Goal: Task Accomplishment & Management: Use online tool/utility

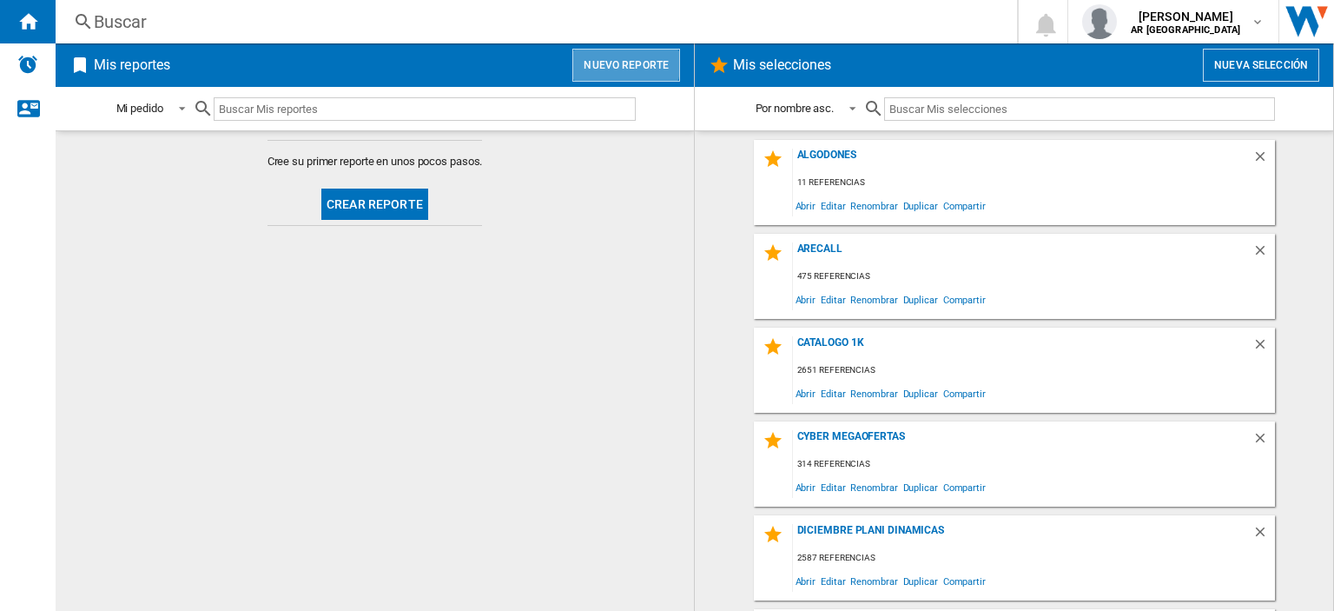
click at [620, 64] on button "Nuevo reporte" at bounding box center [626, 65] width 108 height 33
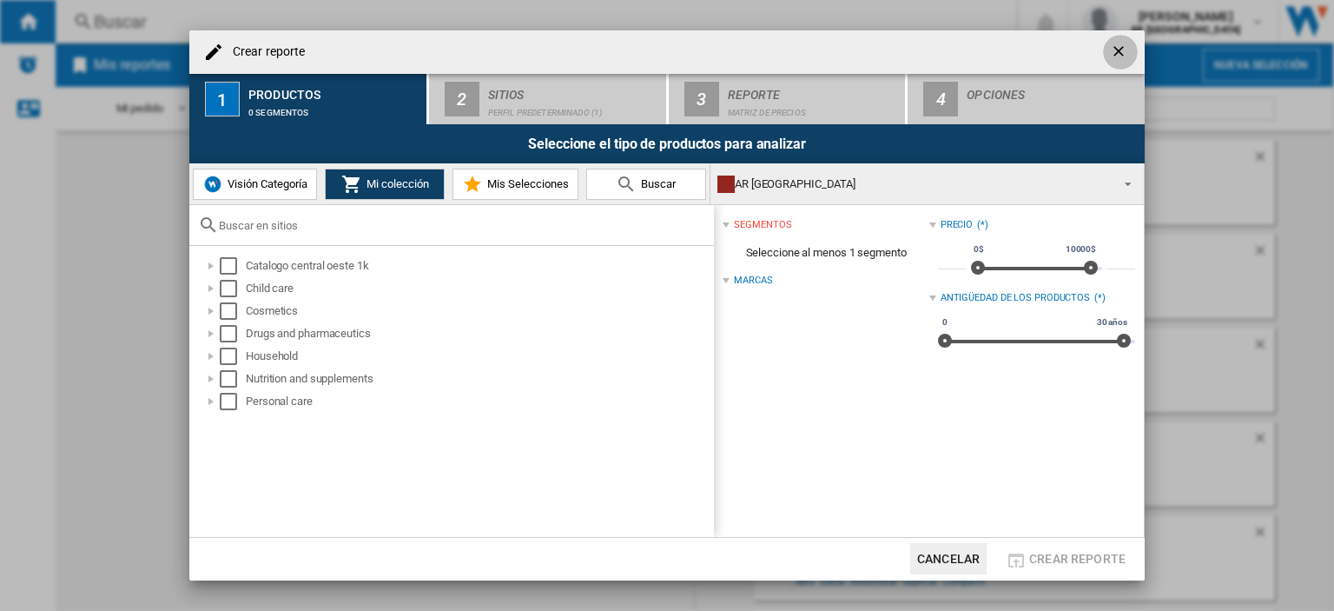
click at [1123, 58] on ng-md-icon "getI18NText('BUTTONS.CLOSE_DIALOG')" at bounding box center [1120, 53] width 21 height 21
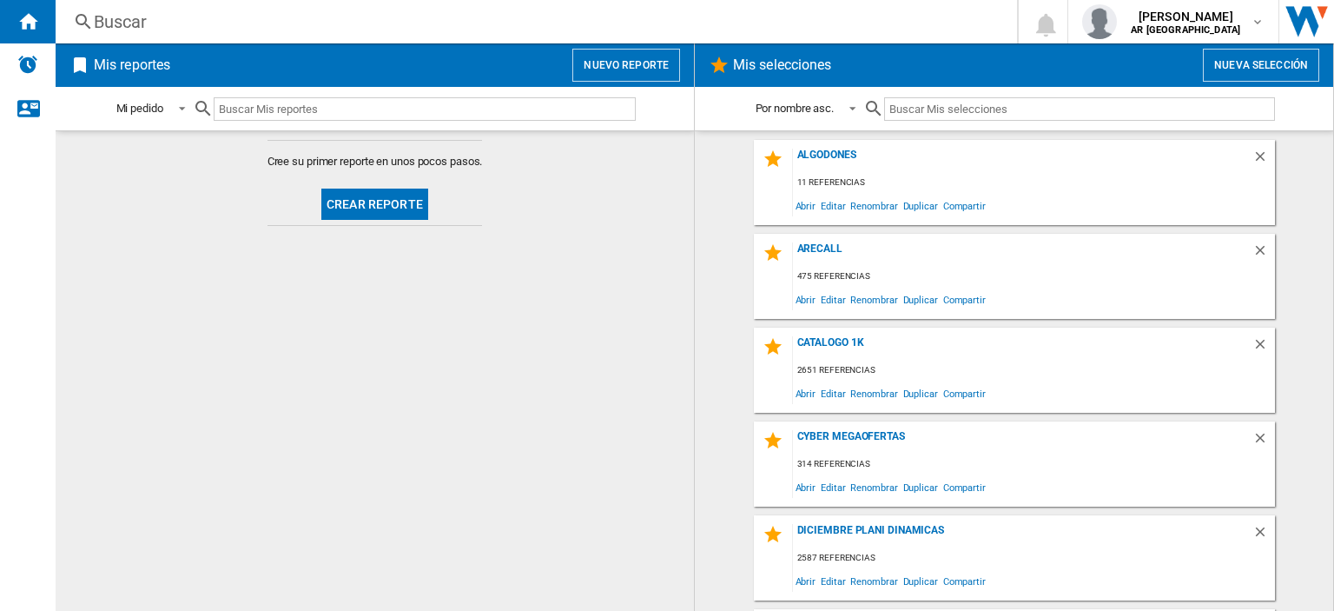
click at [1032, 199] on span at bounding box center [1131, 205] width 287 height 23
click at [824, 159] on div "Algodones" at bounding box center [1022, 160] width 459 height 23
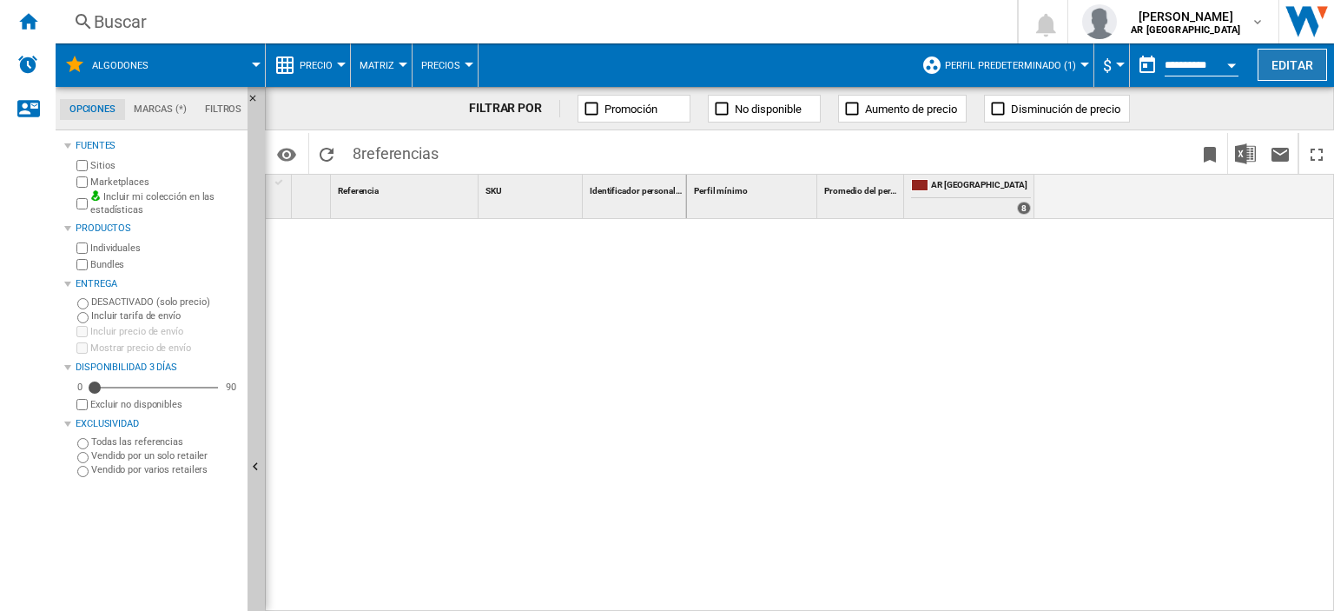
click at [1274, 58] on button "Editar" at bounding box center [1292, 65] width 69 height 32
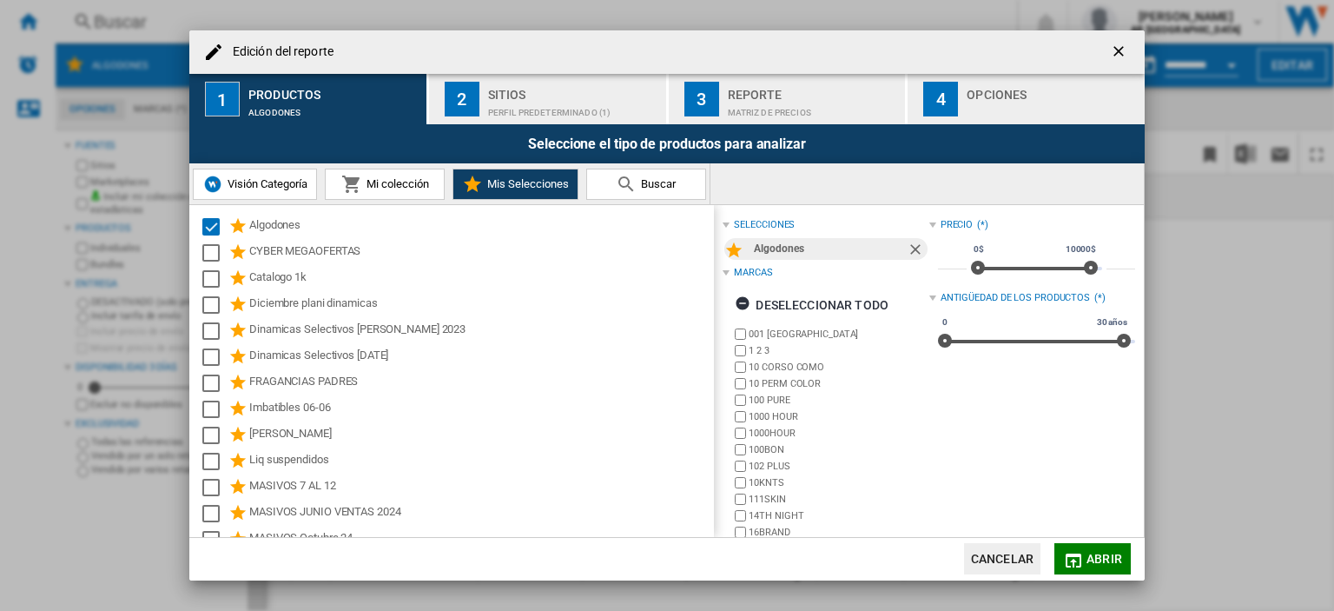
click at [750, 102] on div "Matriz de precios" at bounding box center [813, 108] width 171 height 18
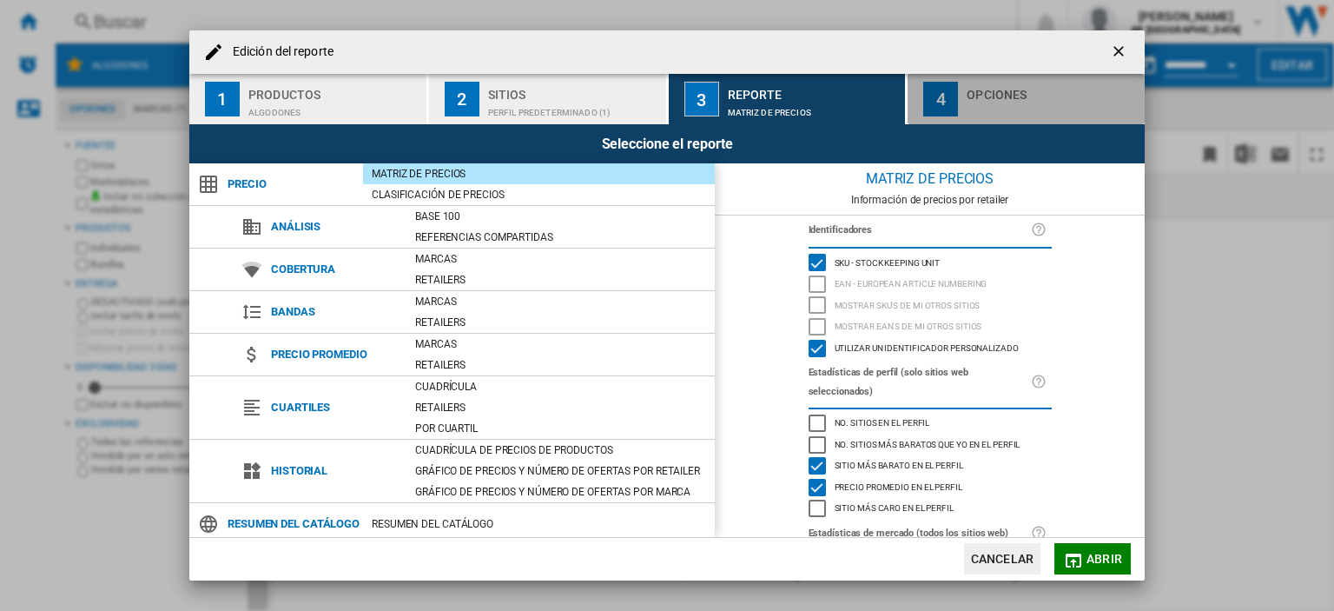
click at [987, 116] on div "Edición del ..." at bounding box center [1052, 108] width 171 height 18
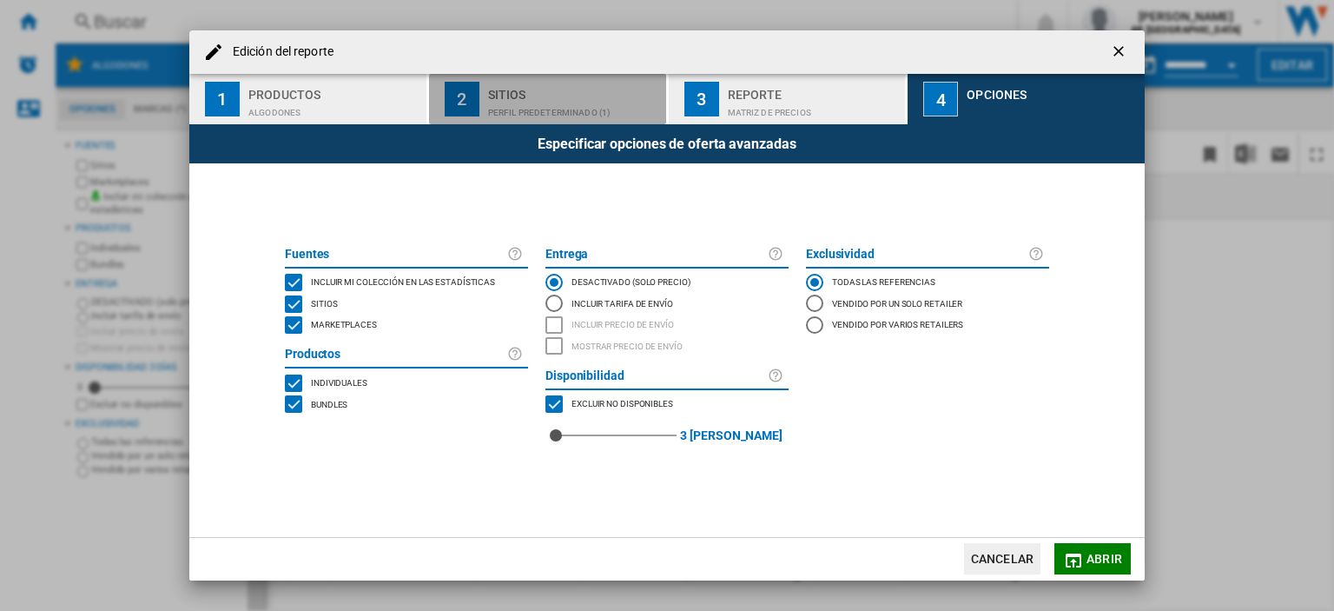
click at [498, 89] on div "Sitios" at bounding box center [573, 90] width 171 height 18
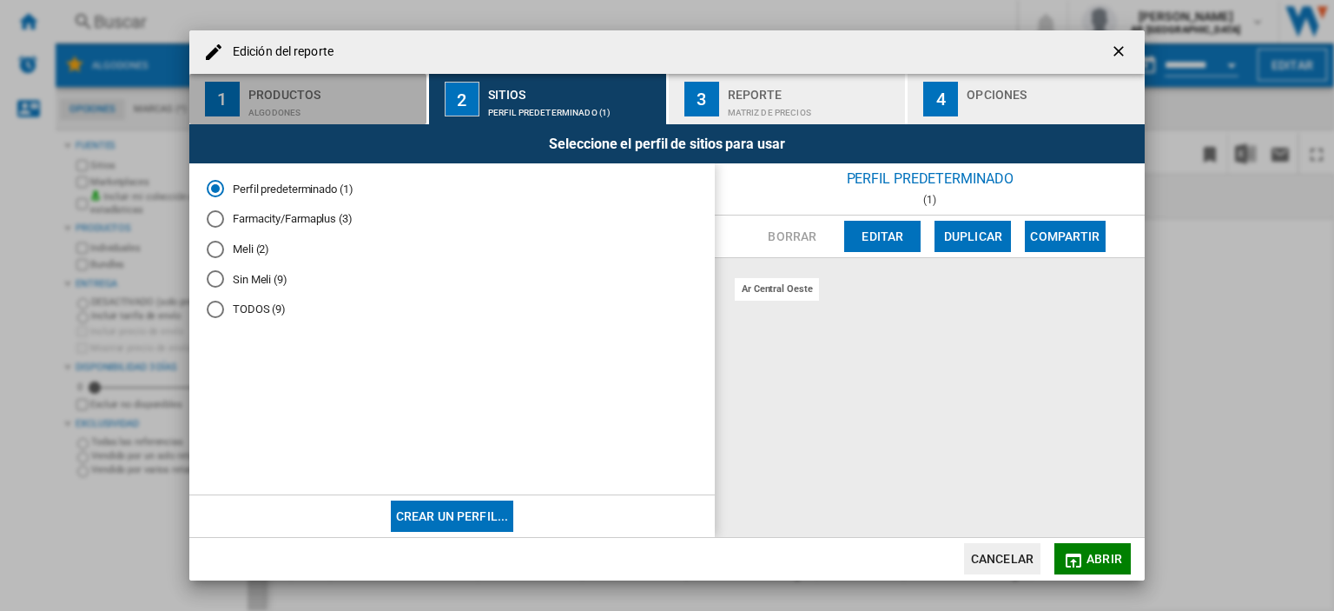
click at [302, 118] on button "1 Productos Algodones" at bounding box center [308, 99] width 239 height 50
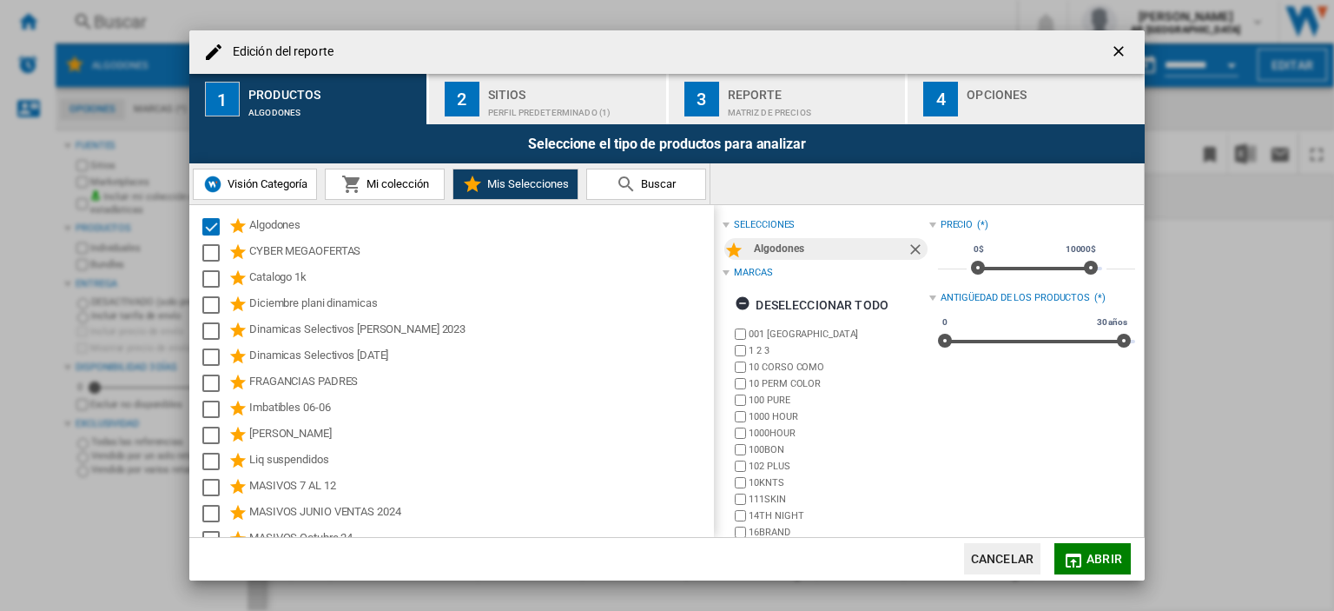
click at [531, 96] on div "Sitios" at bounding box center [573, 90] width 171 height 18
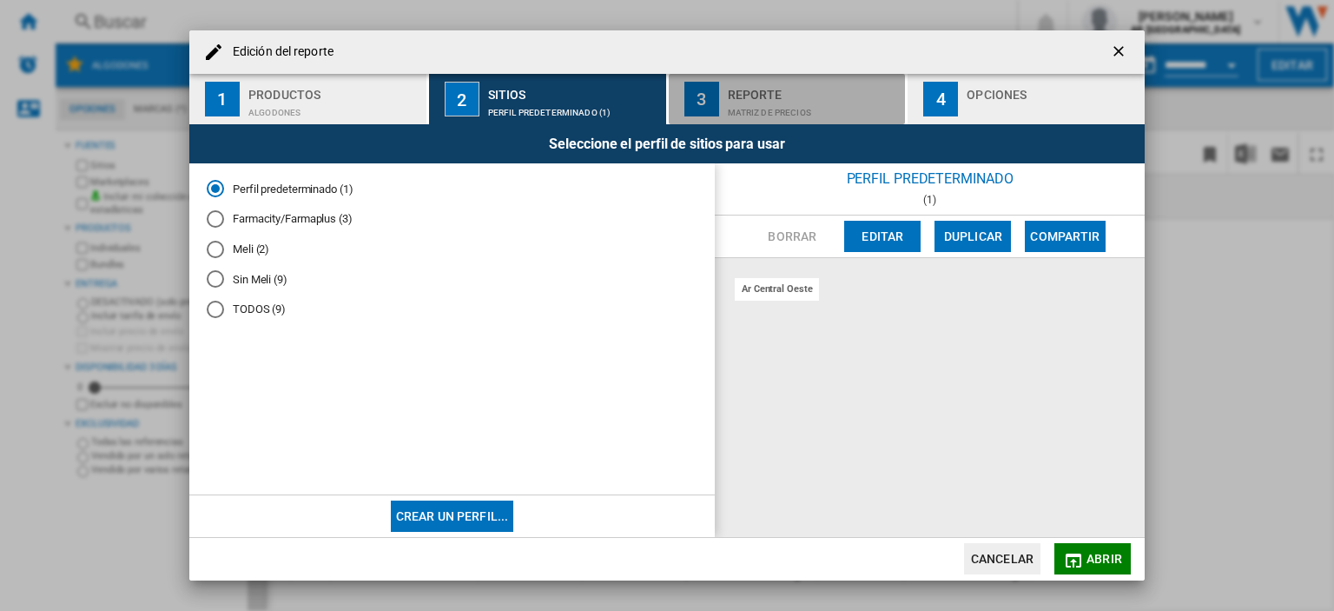
click at [740, 97] on div "Reporte" at bounding box center [813, 90] width 171 height 18
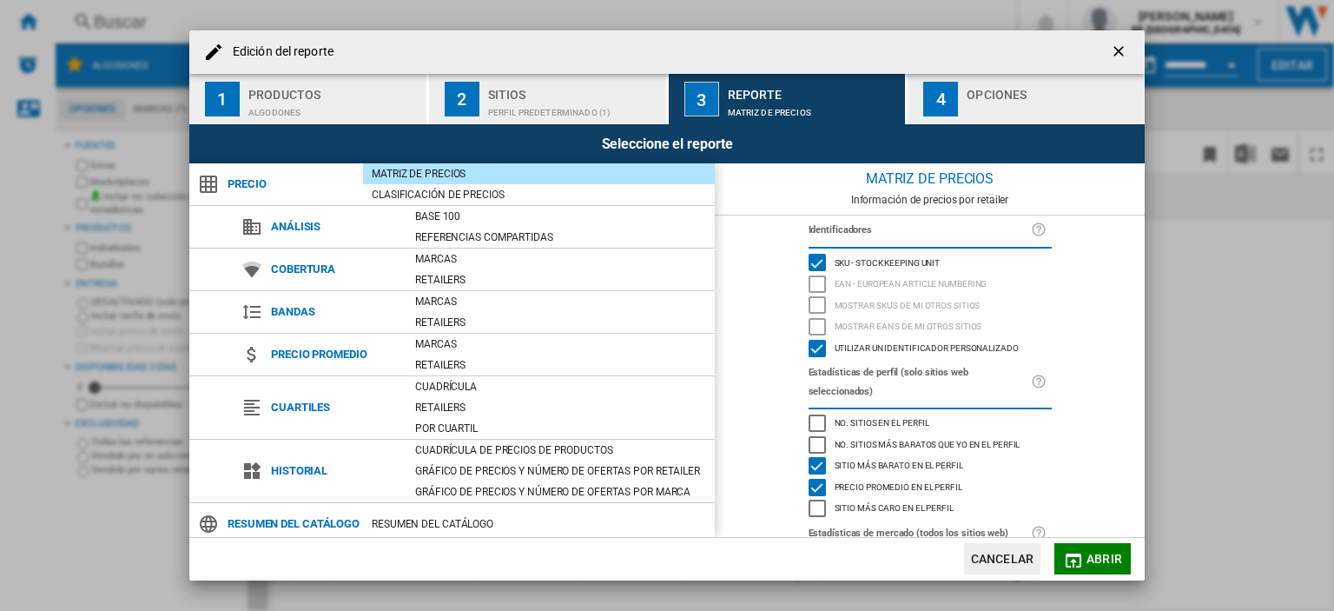
click at [1120, 46] on ng-md-icon "getI18NText('BUTTONS.CLOSE_DIALOG')" at bounding box center [1120, 53] width 21 height 21
